Goal: Transaction & Acquisition: Purchase product/service

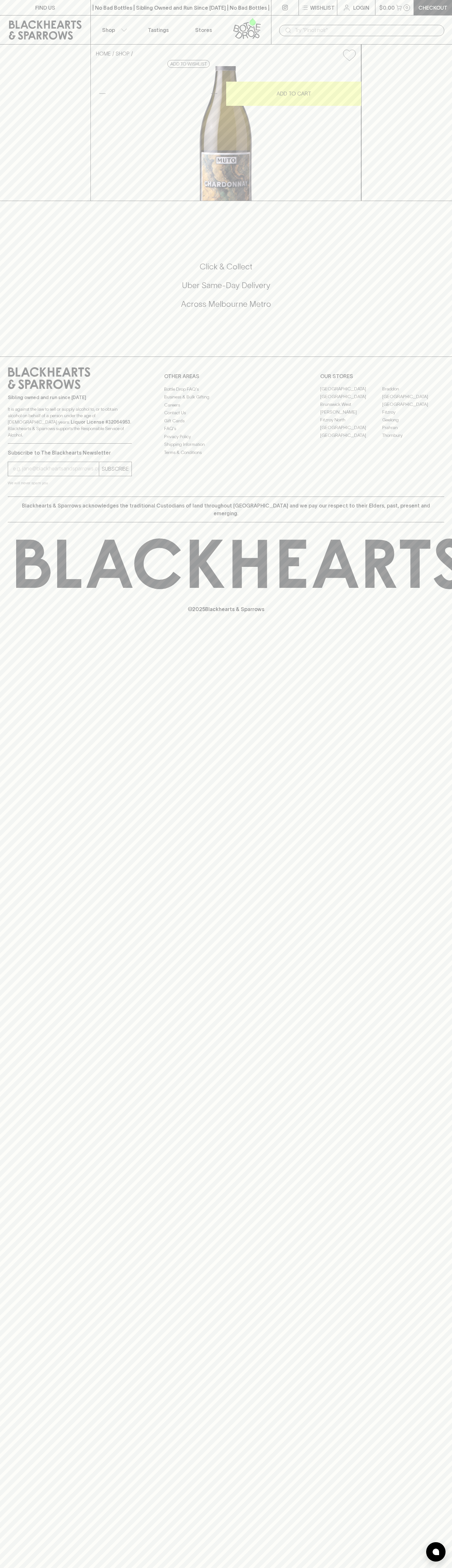
click at [77, 27] on icon at bounding box center [45, 30] width 72 height 19
click at [302, 1567] on html "FIND US | No Bad Bottles | Sibling Owned and Run Since 2006 | No Bad Bottles | …" at bounding box center [226, 784] width 452 height 1568
